Goal: Information Seeking & Learning: Check status

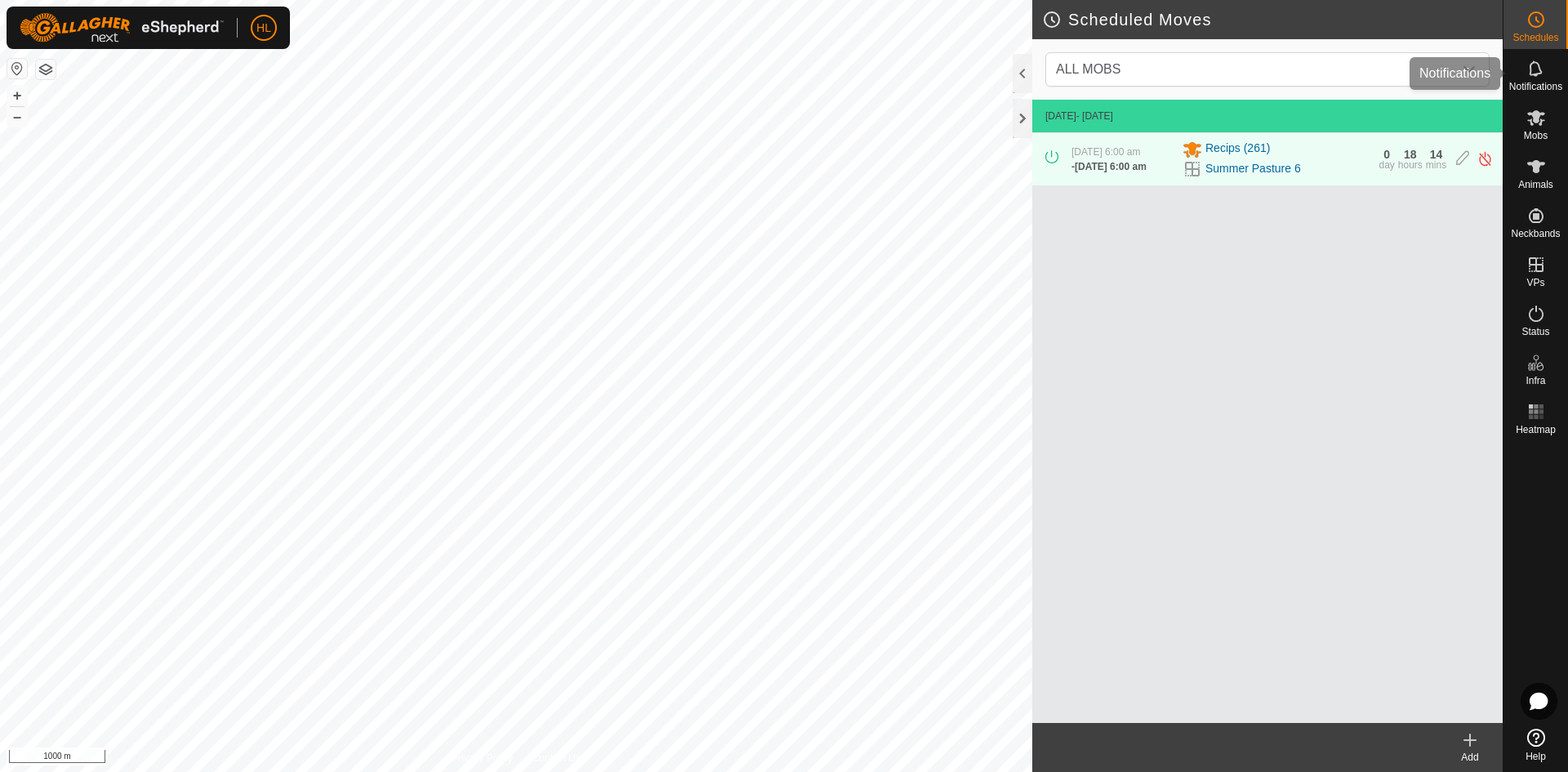
click at [1522, 80] on es-notification-svg-icon at bounding box center [1536, 69] width 29 height 26
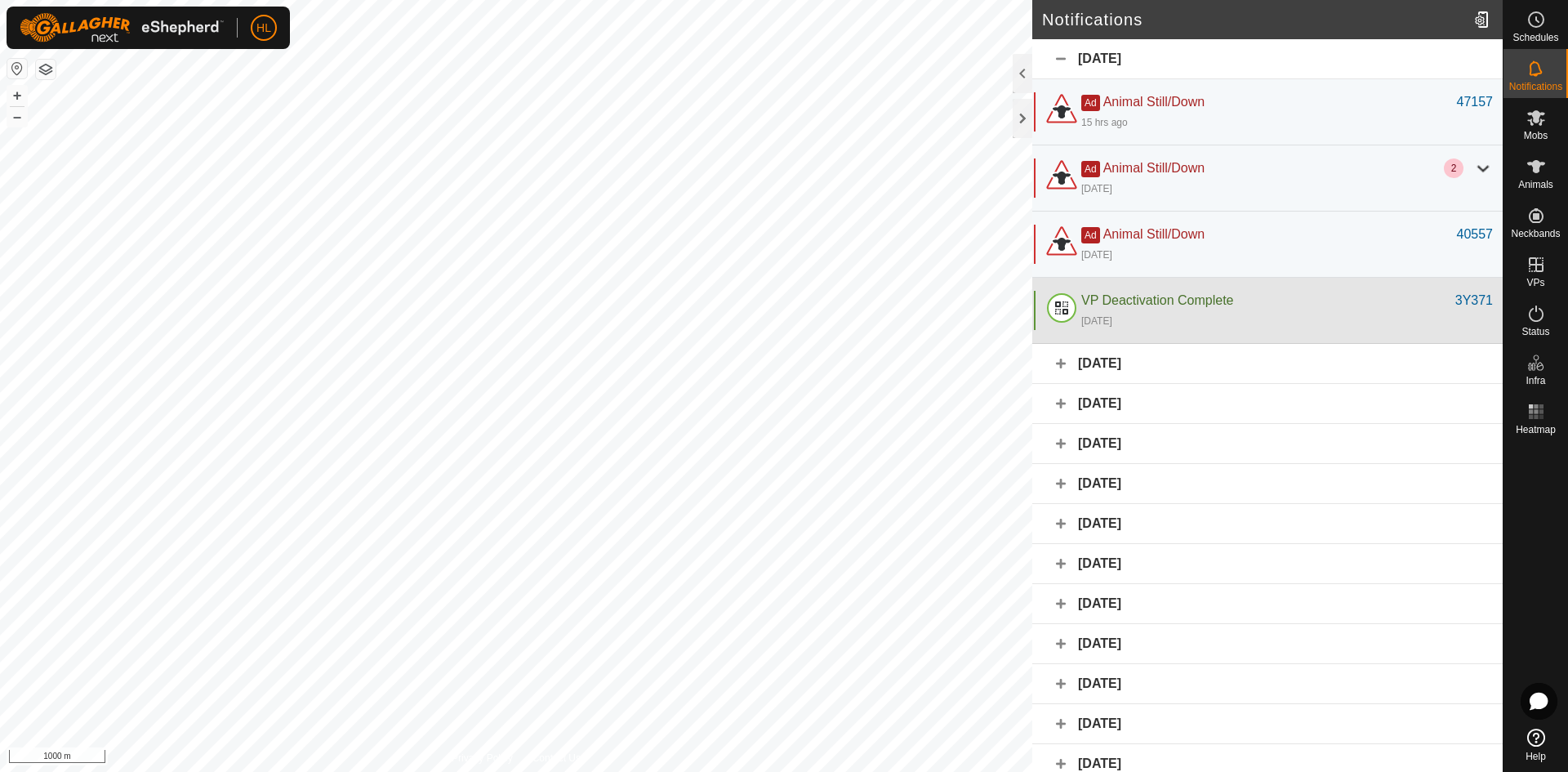
click at [1189, 322] on div "[DATE]" at bounding box center [1287, 320] width 412 height 20
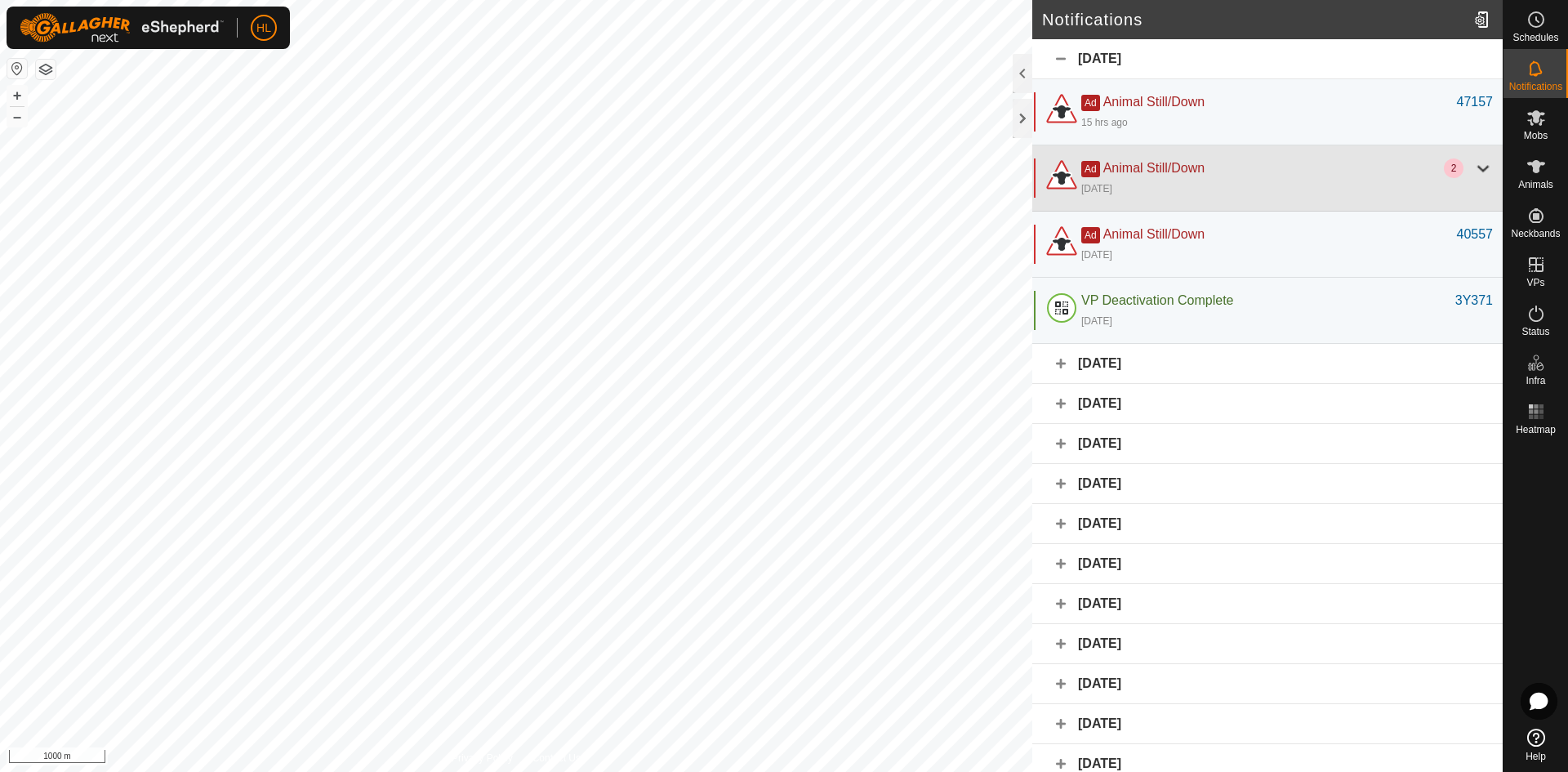
click at [1408, 192] on div "[DATE]" at bounding box center [1287, 188] width 412 height 20
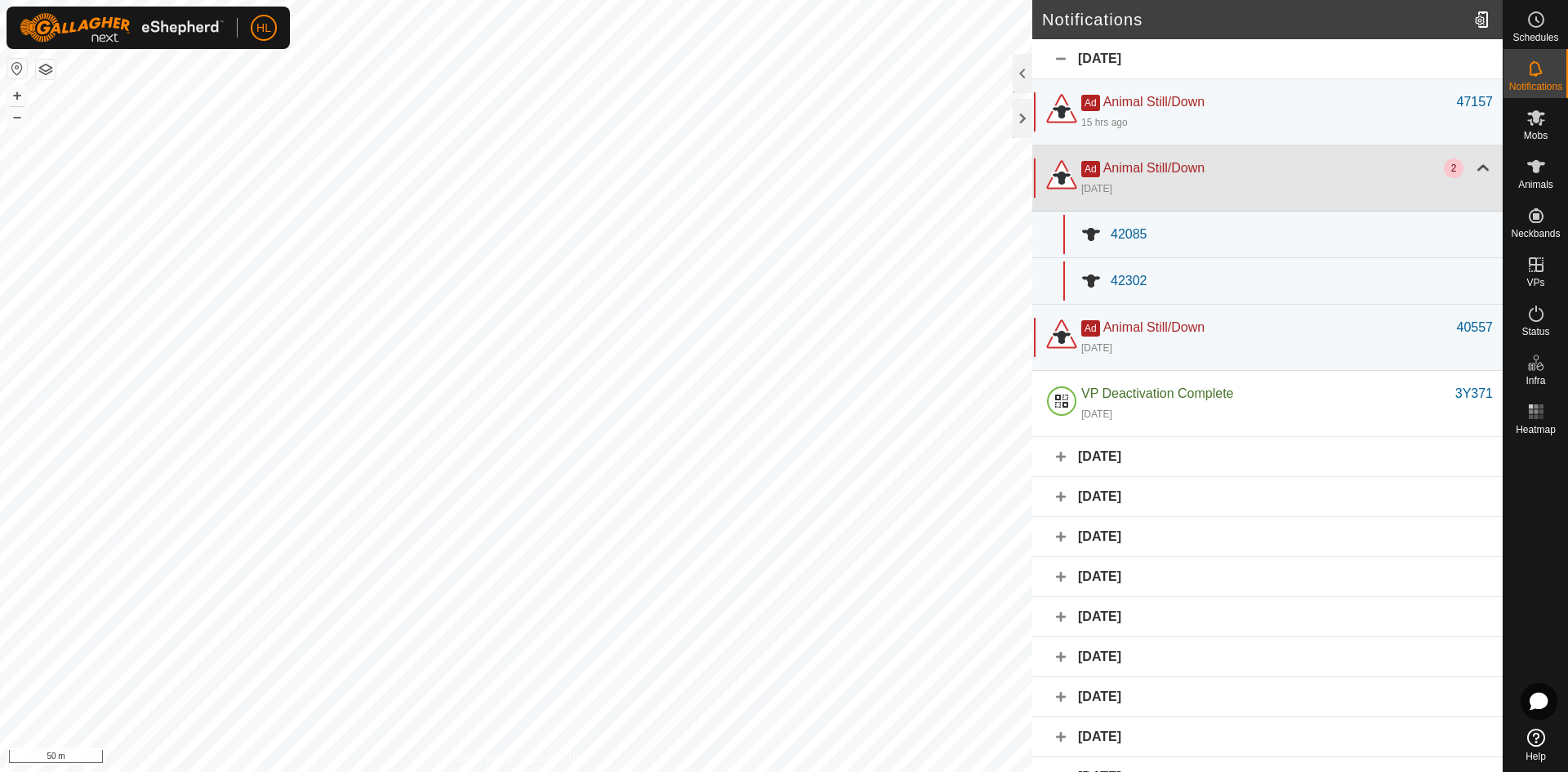
click at [1473, 174] on div at bounding box center [1482, 168] width 20 height 20
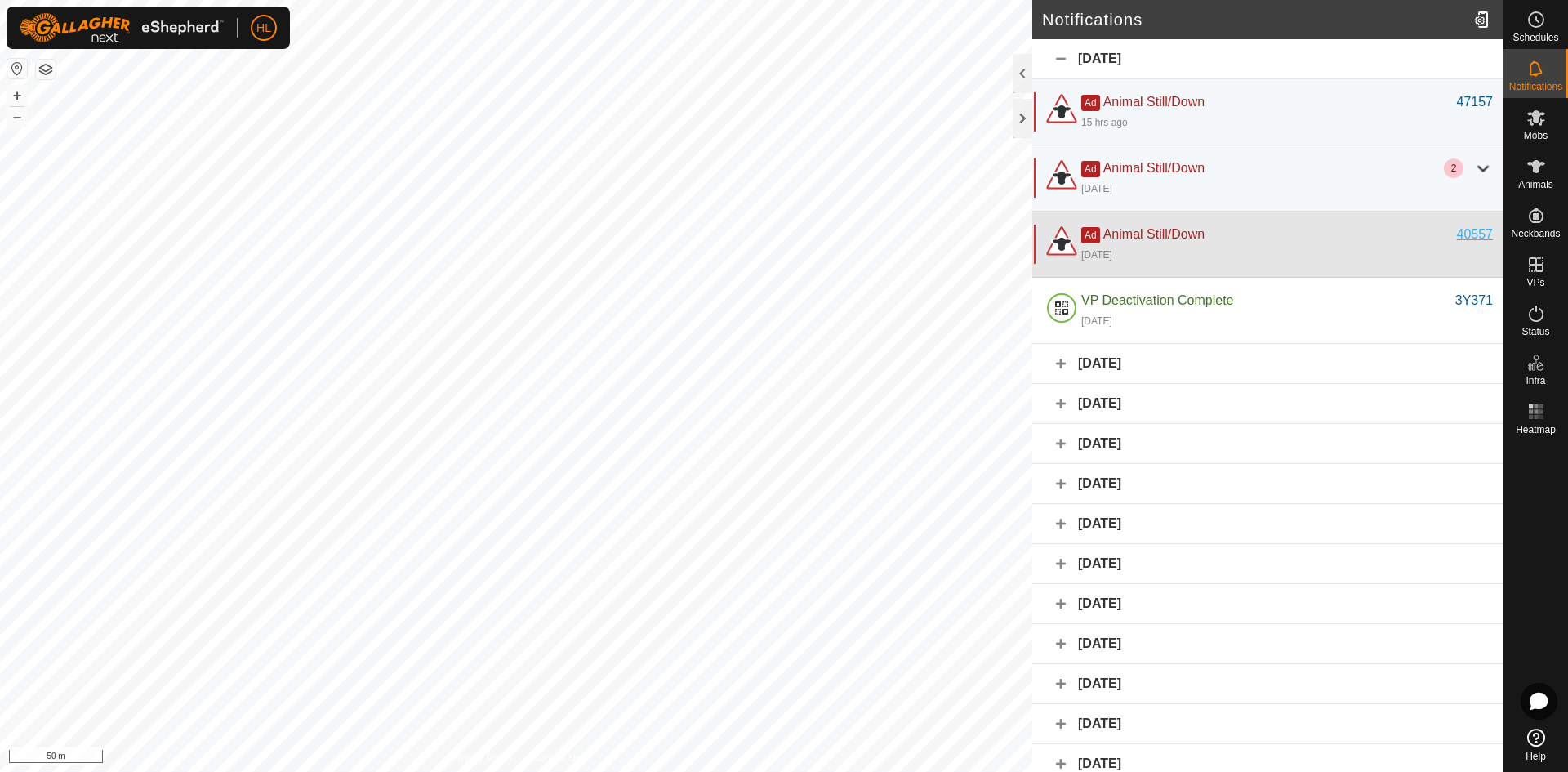
click at [1461, 244] on div "40557" at bounding box center [1475, 234] width 37 height 20
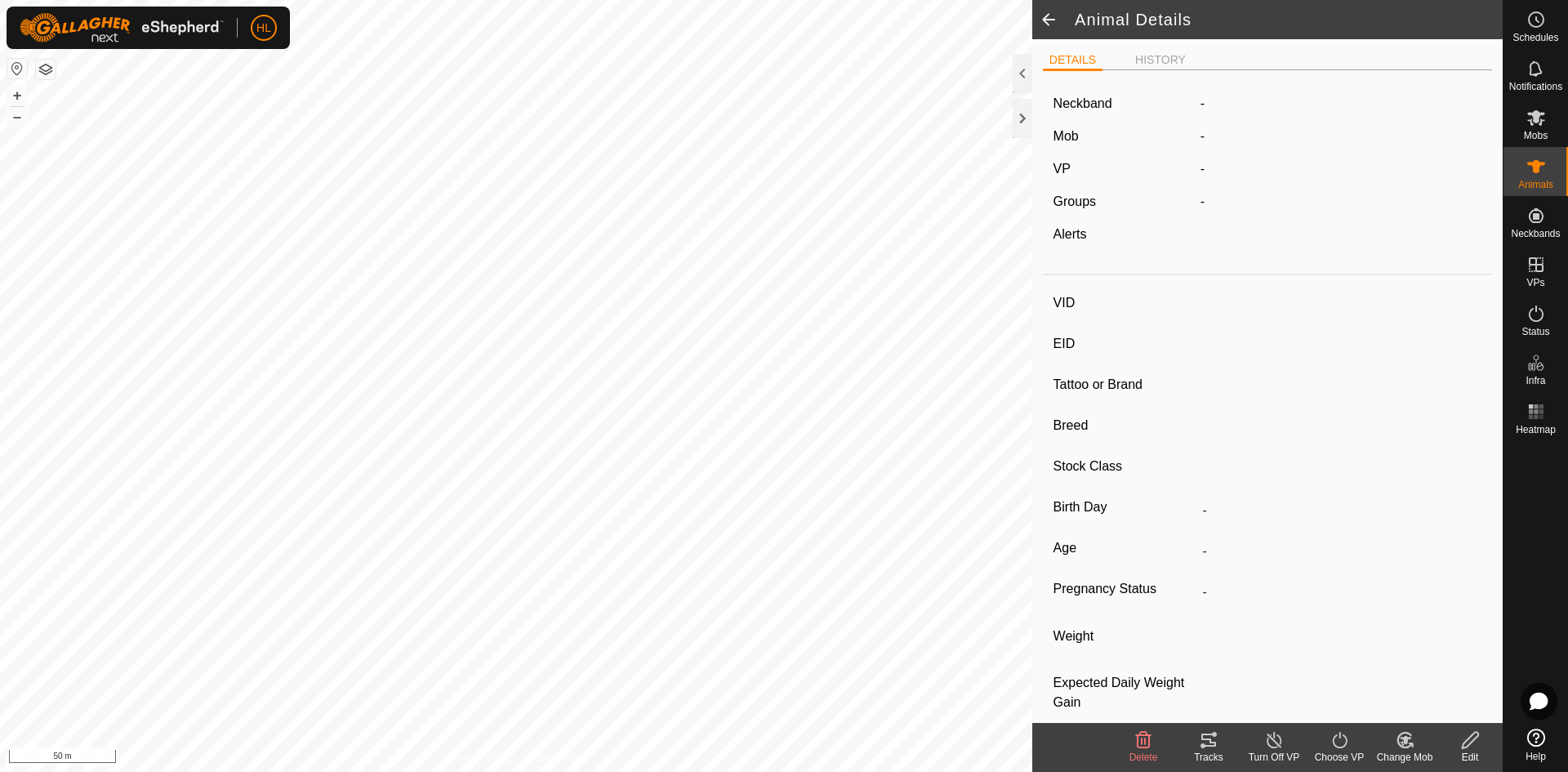
type input "40557"
type input "-"
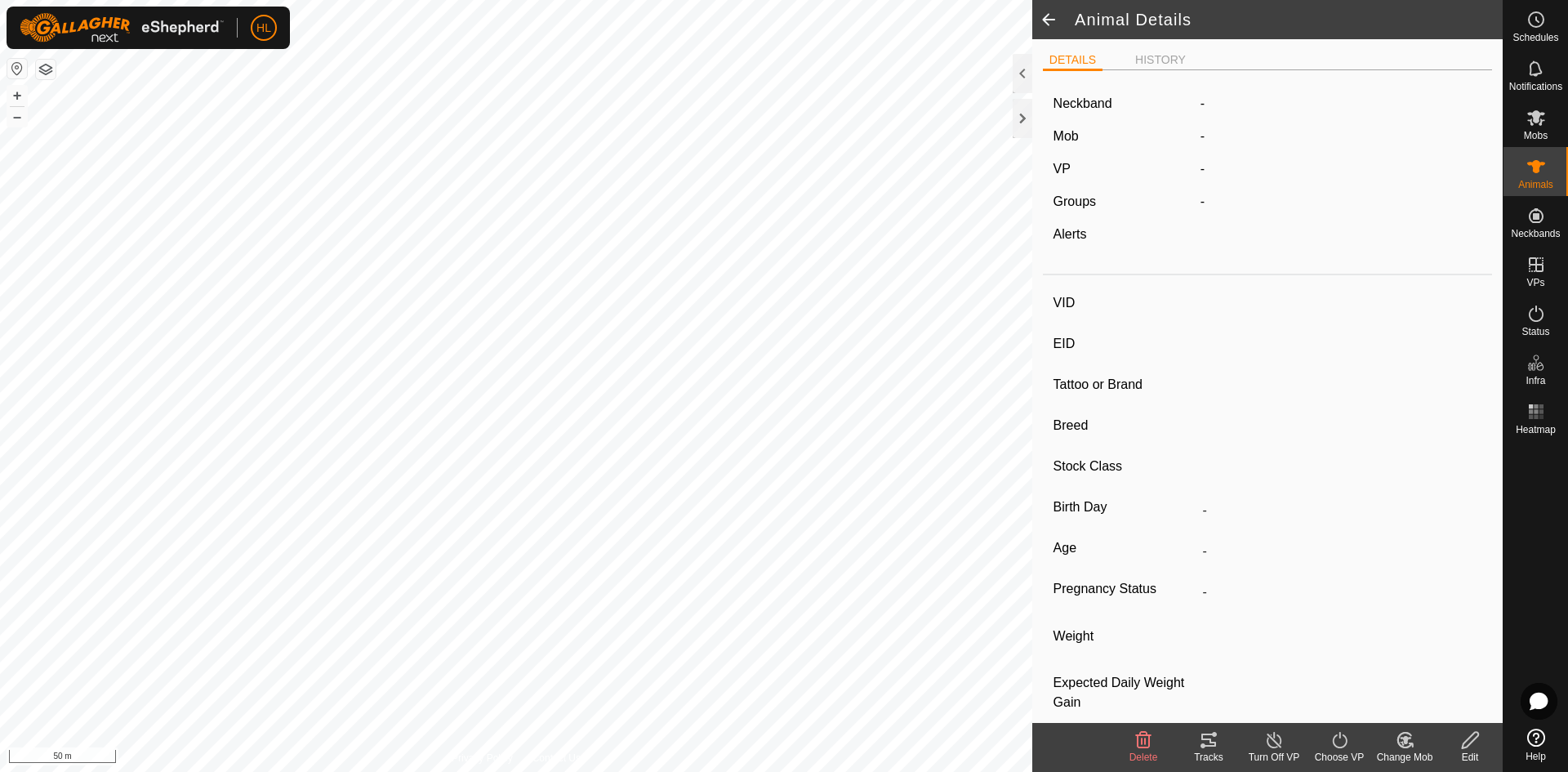
type input "-"
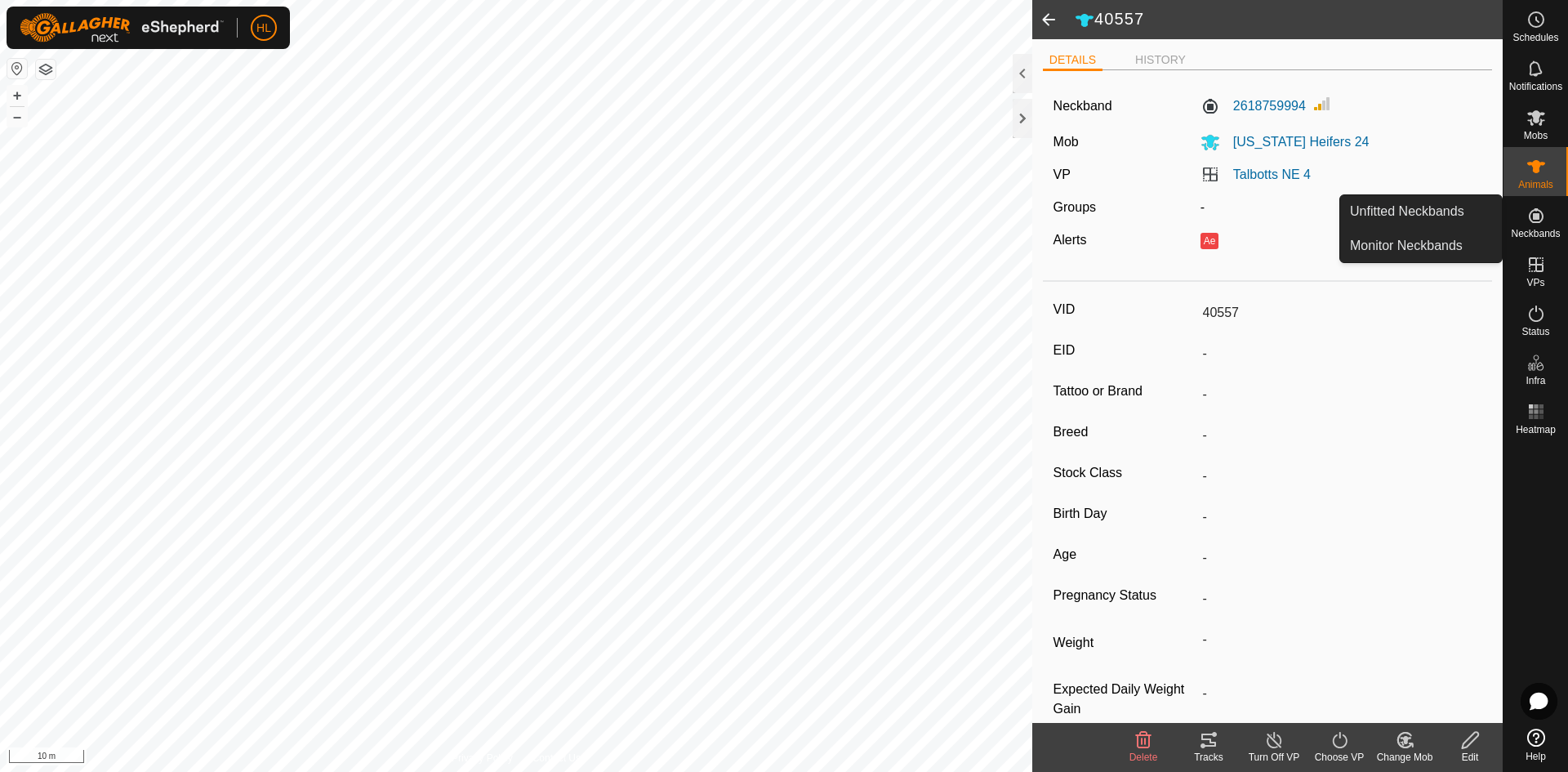
click at [1530, 220] on icon at bounding box center [1535, 215] width 15 height 15
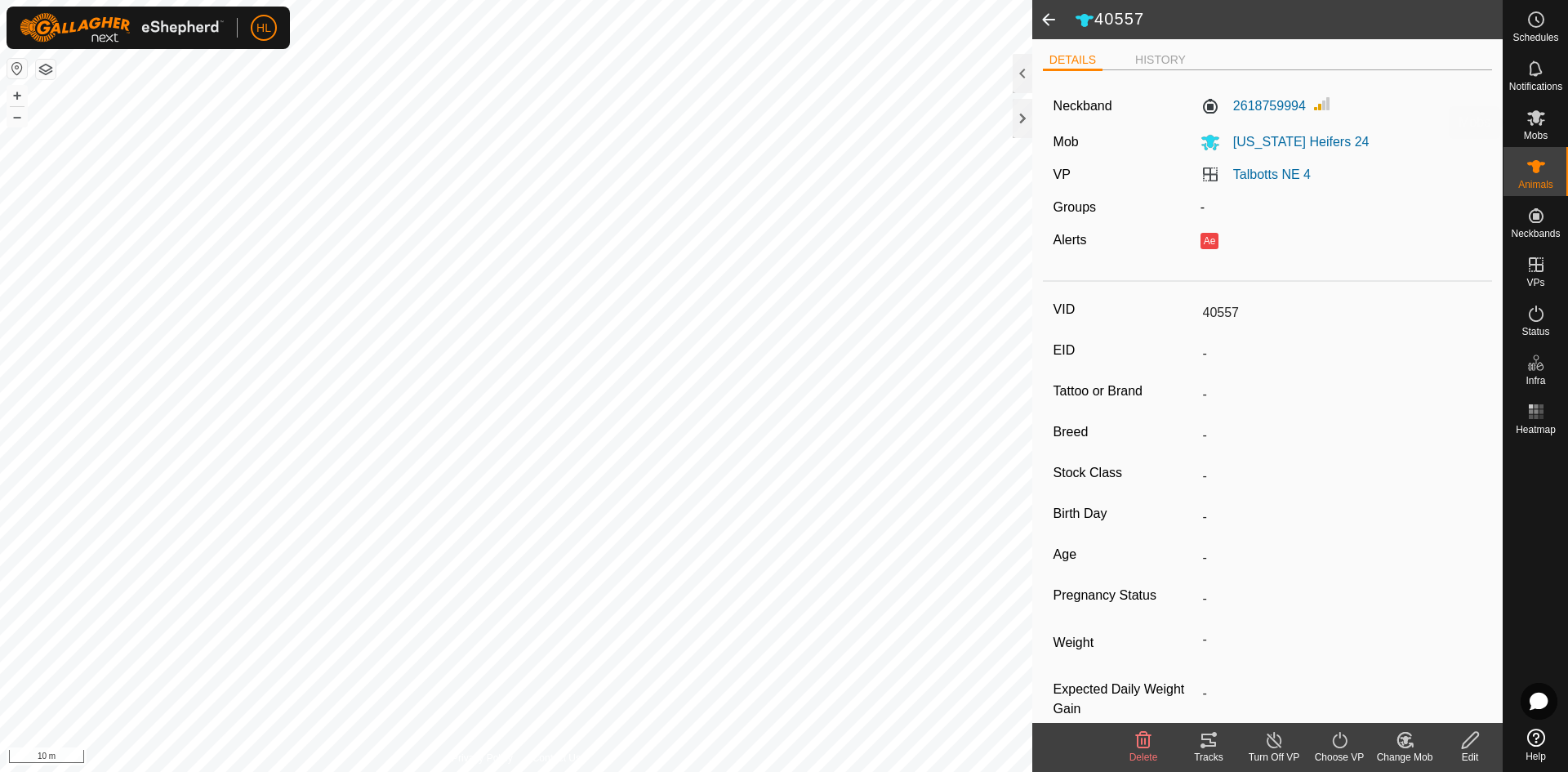
click at [1538, 138] on span "Mobs" at bounding box center [1535, 135] width 24 height 9
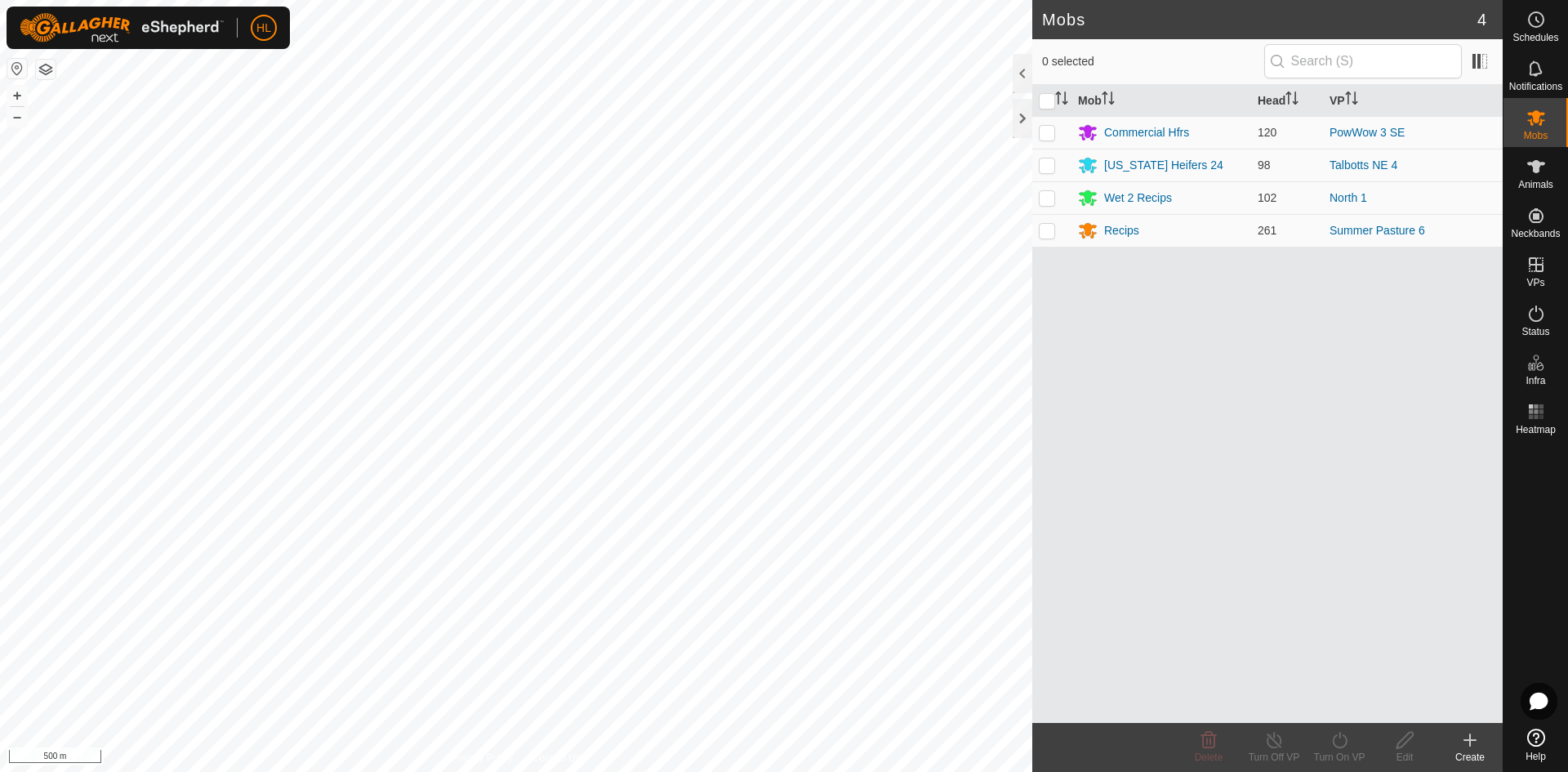
click at [771, 771] on html "HL Schedules Notifications Mobs Animals Neckbands VPs Status Infra Heatmap Help…" at bounding box center [784, 386] width 1568 height 772
click at [46, 63] on button "button" at bounding box center [45, 69] width 20 height 20
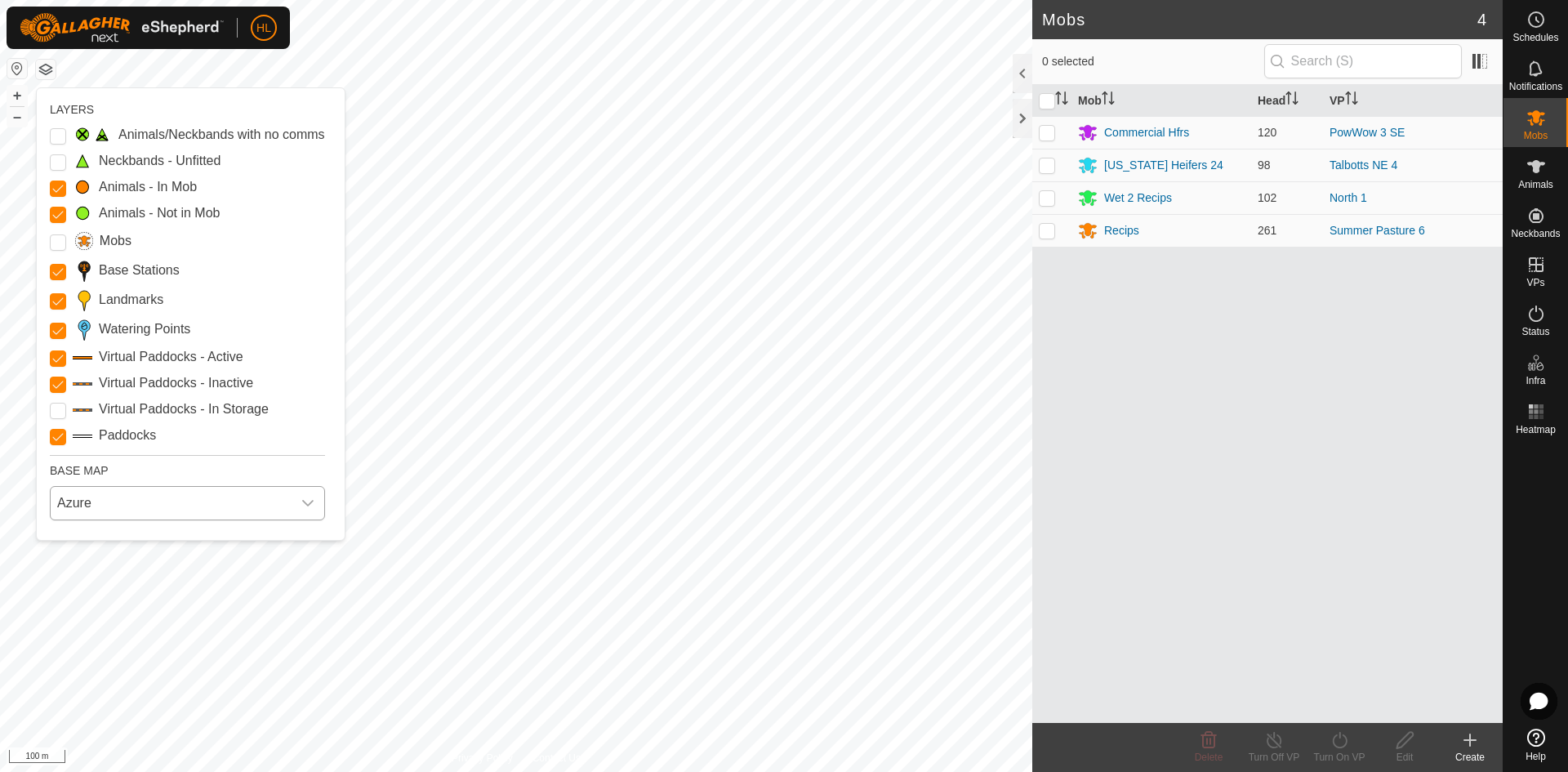
click at [136, 507] on span "Azure" at bounding box center [171, 504] width 241 height 33
click at [110, 540] on li "Azure" at bounding box center [188, 540] width 273 height 33
